Goal: Information Seeking & Learning: Learn about a topic

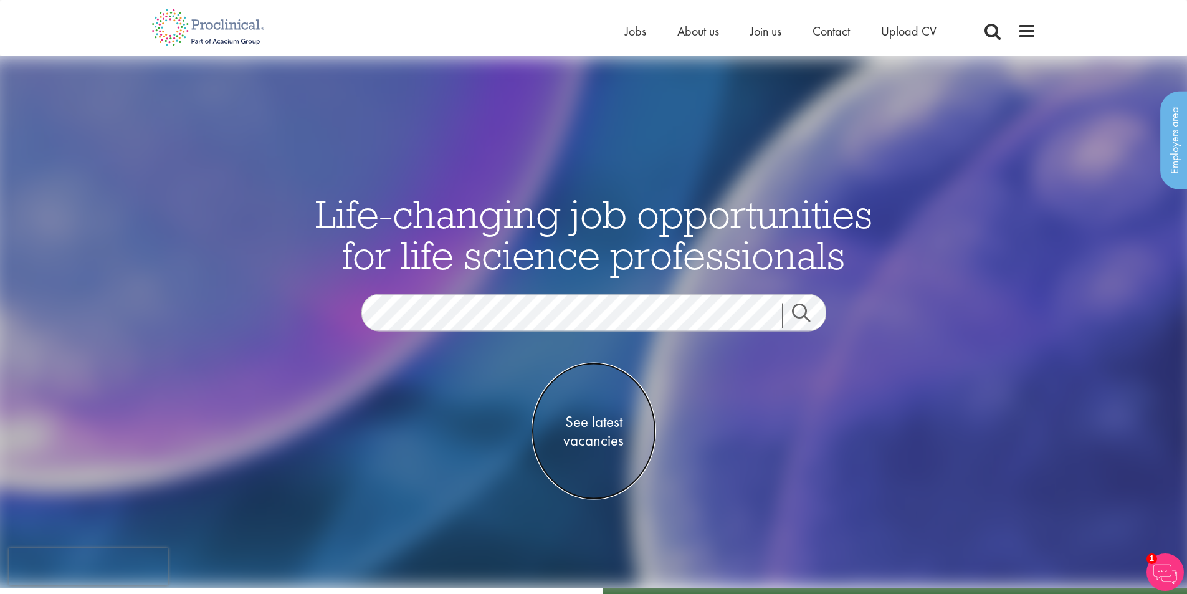
click at [596, 423] on span "See latest vacancies" at bounding box center [593, 430] width 125 height 37
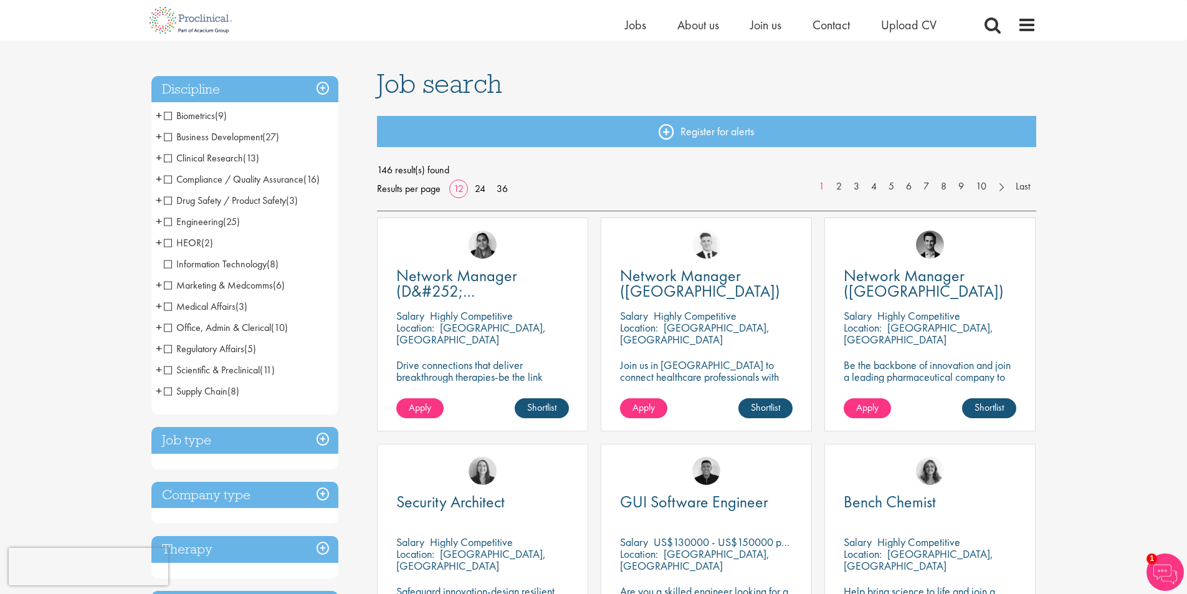
scroll to position [62, 0]
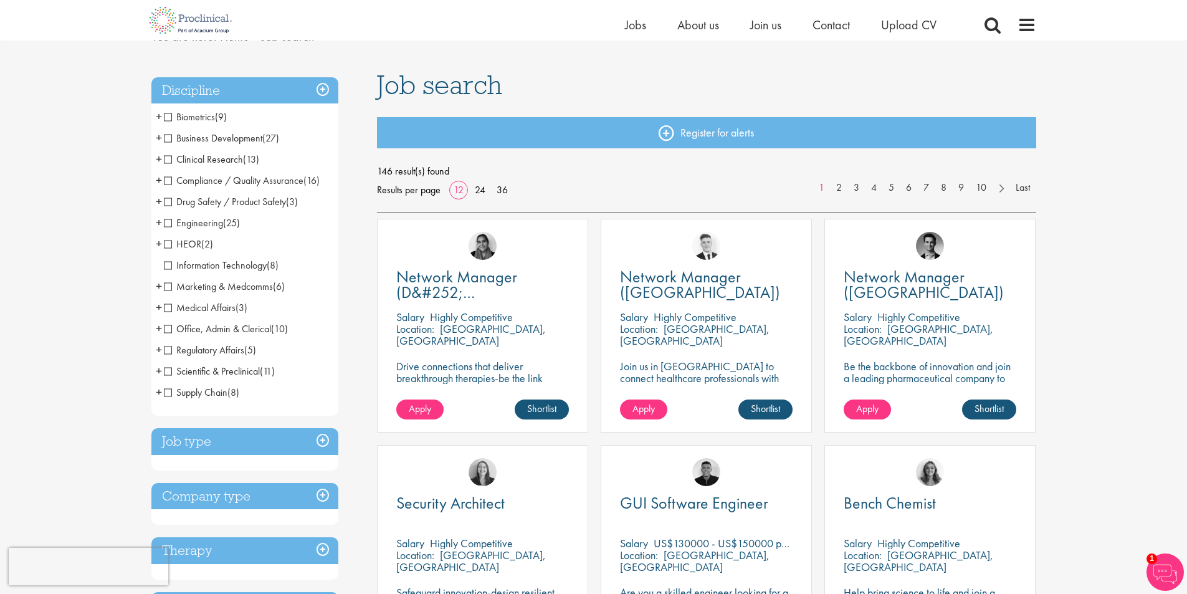
click at [324, 442] on h3 "Job type" at bounding box center [244, 441] width 187 height 27
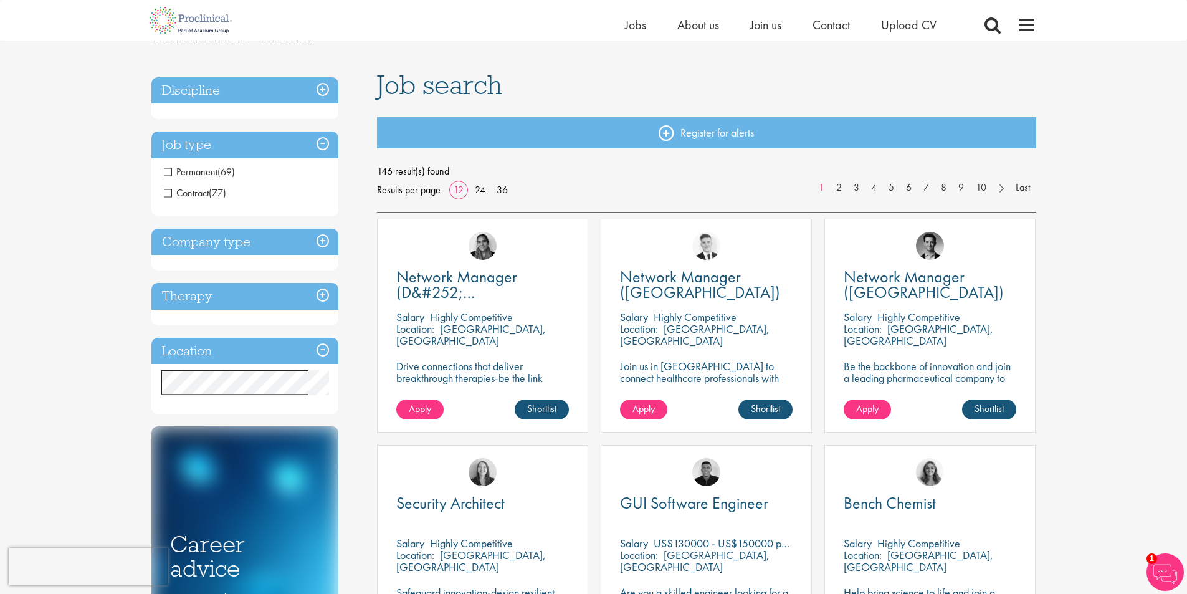
click at [173, 173] on span "Permanent" at bounding box center [191, 171] width 54 height 13
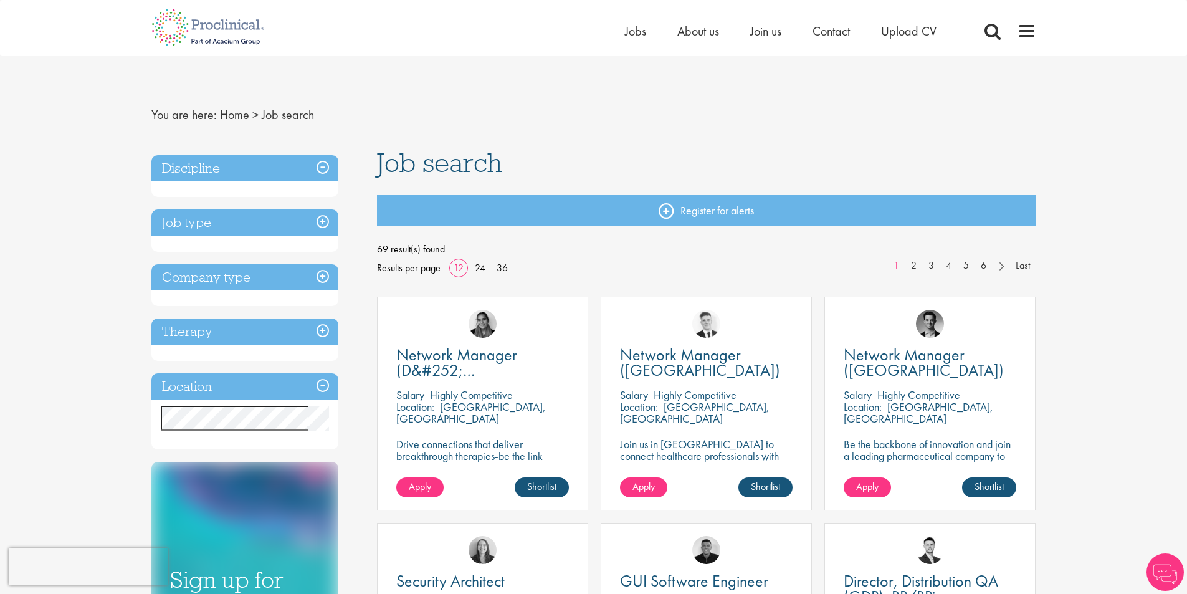
click at [171, 173] on h3 "Discipline" at bounding box center [244, 168] width 187 height 27
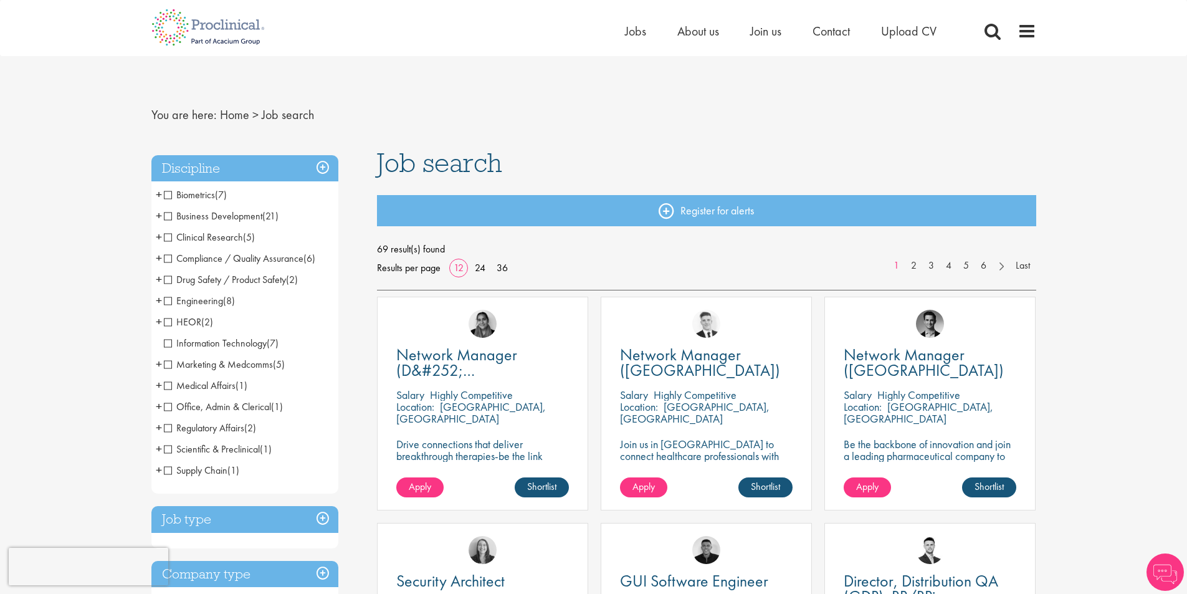
click at [171, 216] on span "Business Development" at bounding box center [213, 215] width 98 height 13
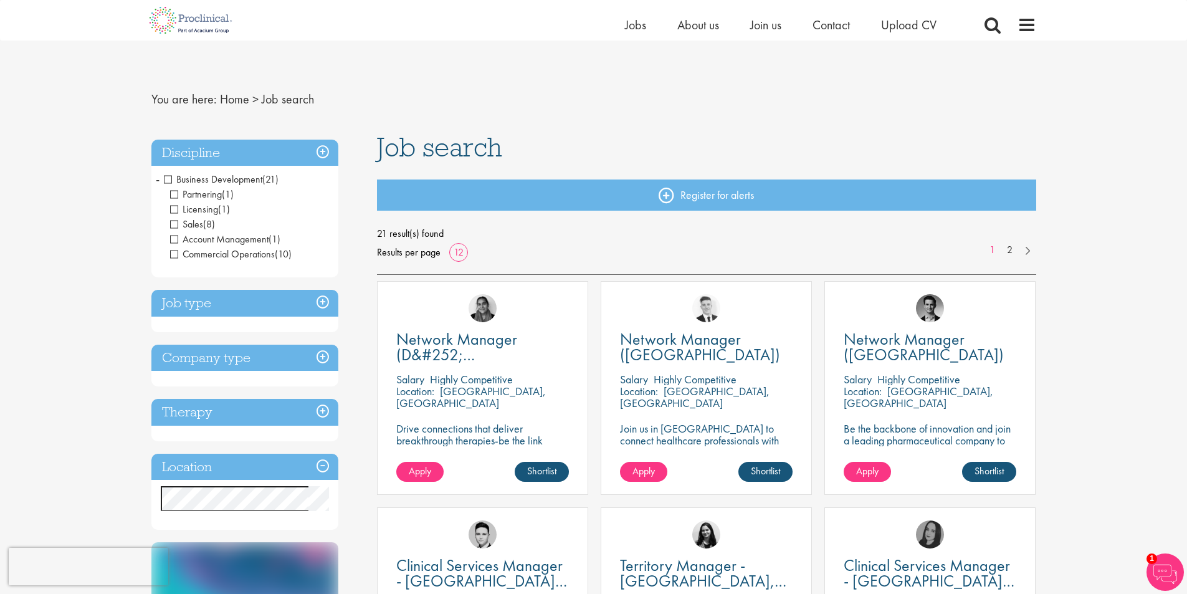
scroll to position [249, 0]
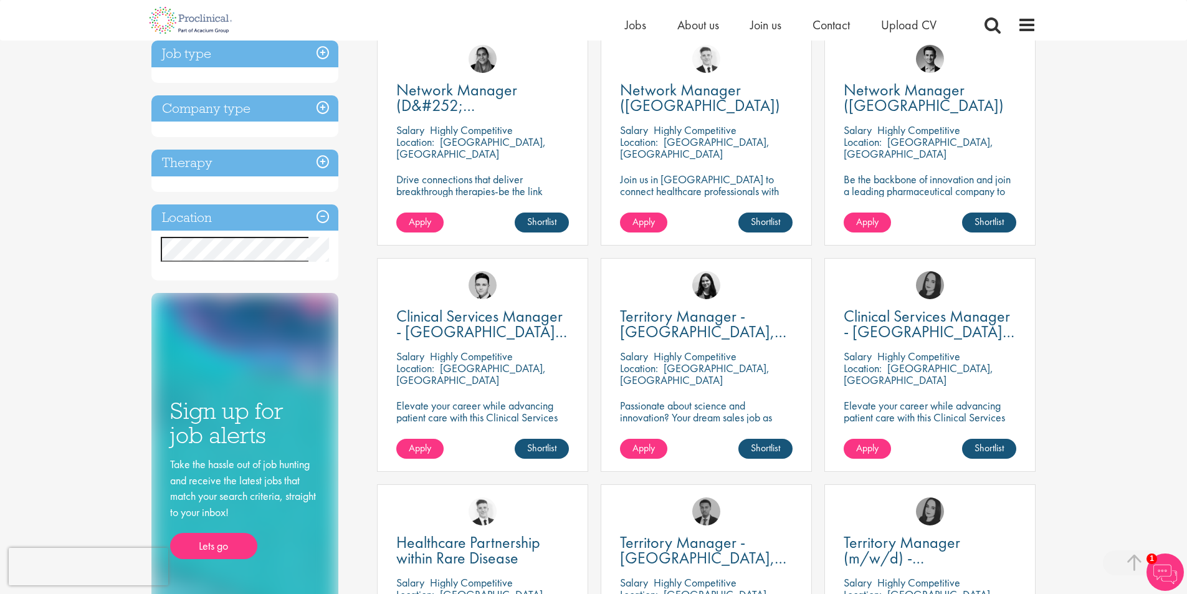
click at [203, 217] on h3 "Location" at bounding box center [244, 217] width 187 height 27
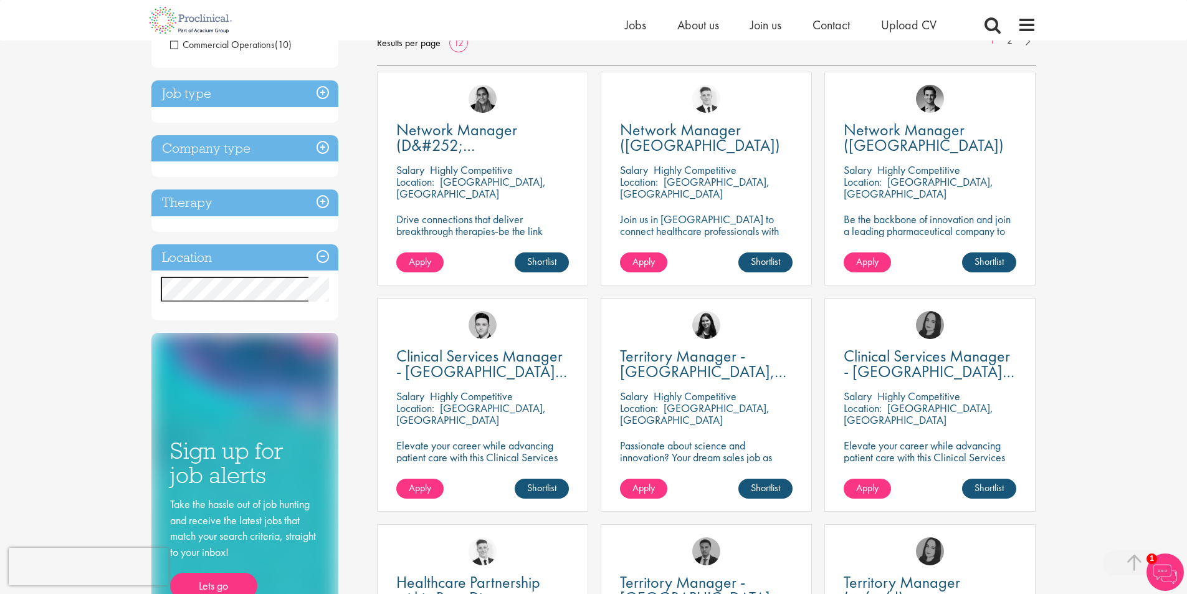
scroll to position [187, 0]
